Goal: Information Seeking & Learning: Check status

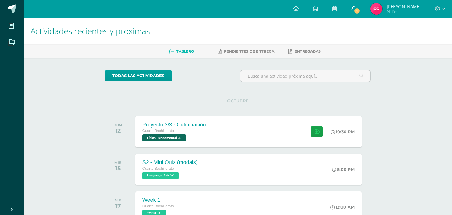
click at [354, 5] on link "1" at bounding box center [354, 9] width 19 height 18
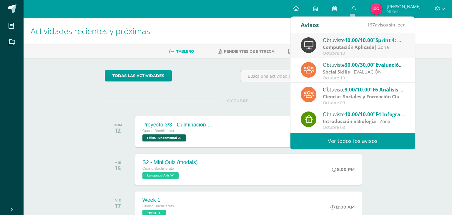
click at [268, 98] on div "todas las Actividades No tienes actividades Échale un vistazo a los demás perío…" at bounding box center [238, 215] width 290 height 315
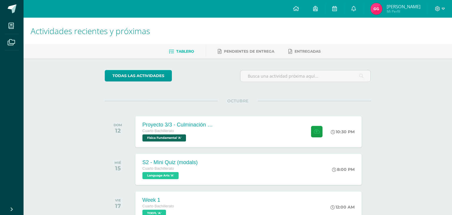
click at [376, 8] on img at bounding box center [377, 9] width 12 height 12
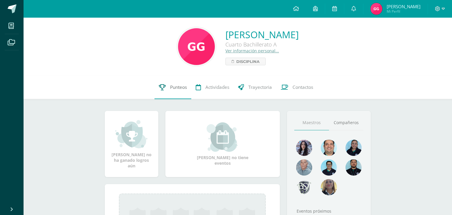
click at [164, 82] on link "Punteos" at bounding box center [173, 88] width 37 height 24
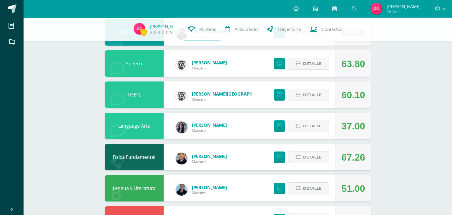
scroll to position [105, 0]
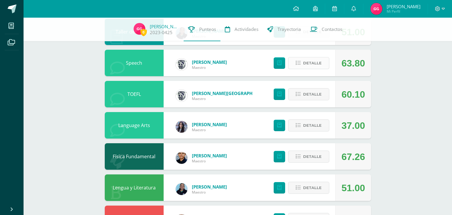
click at [307, 62] on span "Detalle" at bounding box center [312, 63] width 19 height 11
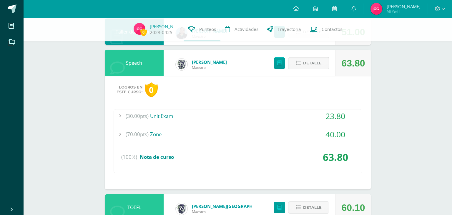
click at [256, 122] on div "(30.00pts) Unit Exam 23.80 (30.0pts) Research Proyect Presentation 23.80" at bounding box center [238, 141] width 249 height 64
click at [152, 128] on div "(70.00pts) Zone" at bounding box center [238, 134] width 248 height 13
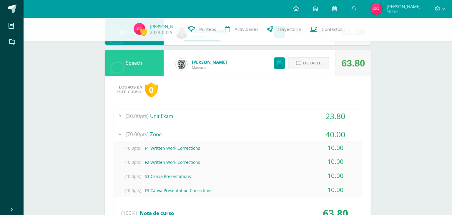
click at [302, 59] on button "Detalle" at bounding box center [308, 63] width 41 height 12
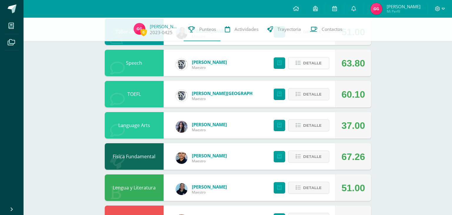
click at [301, 61] on icon at bounding box center [298, 63] width 5 height 5
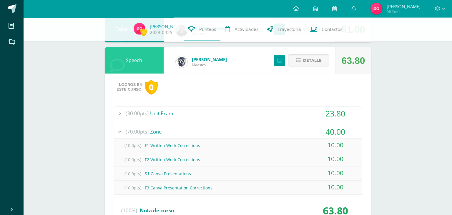
scroll to position [103, 0]
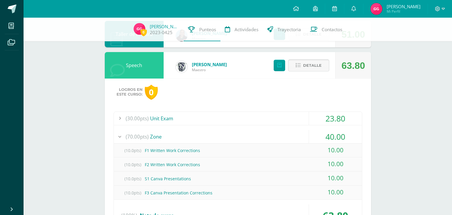
click at [306, 63] on span "Detalle" at bounding box center [312, 65] width 19 height 11
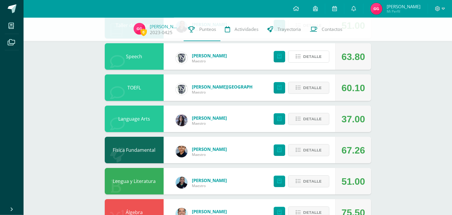
scroll to position [152, 0]
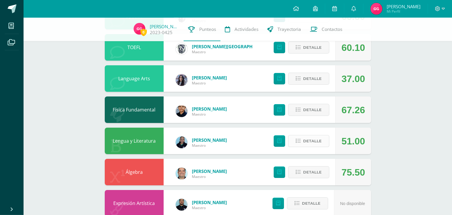
click at [288, 10] on button "Detalle" at bounding box center [308, 16] width 41 height 12
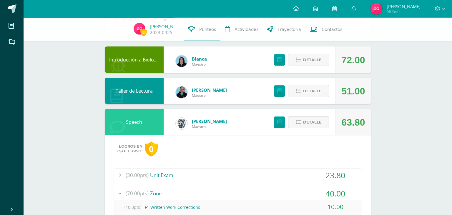
scroll to position [46, 0]
click at [323, 117] on button "Detalle" at bounding box center [308, 123] width 41 height 12
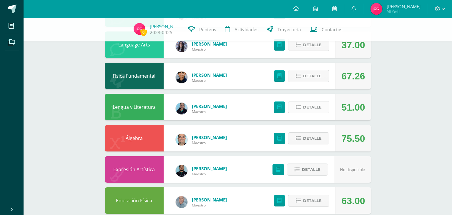
scroll to position [185, 0]
